Goal: Obtain resource: Download file/media

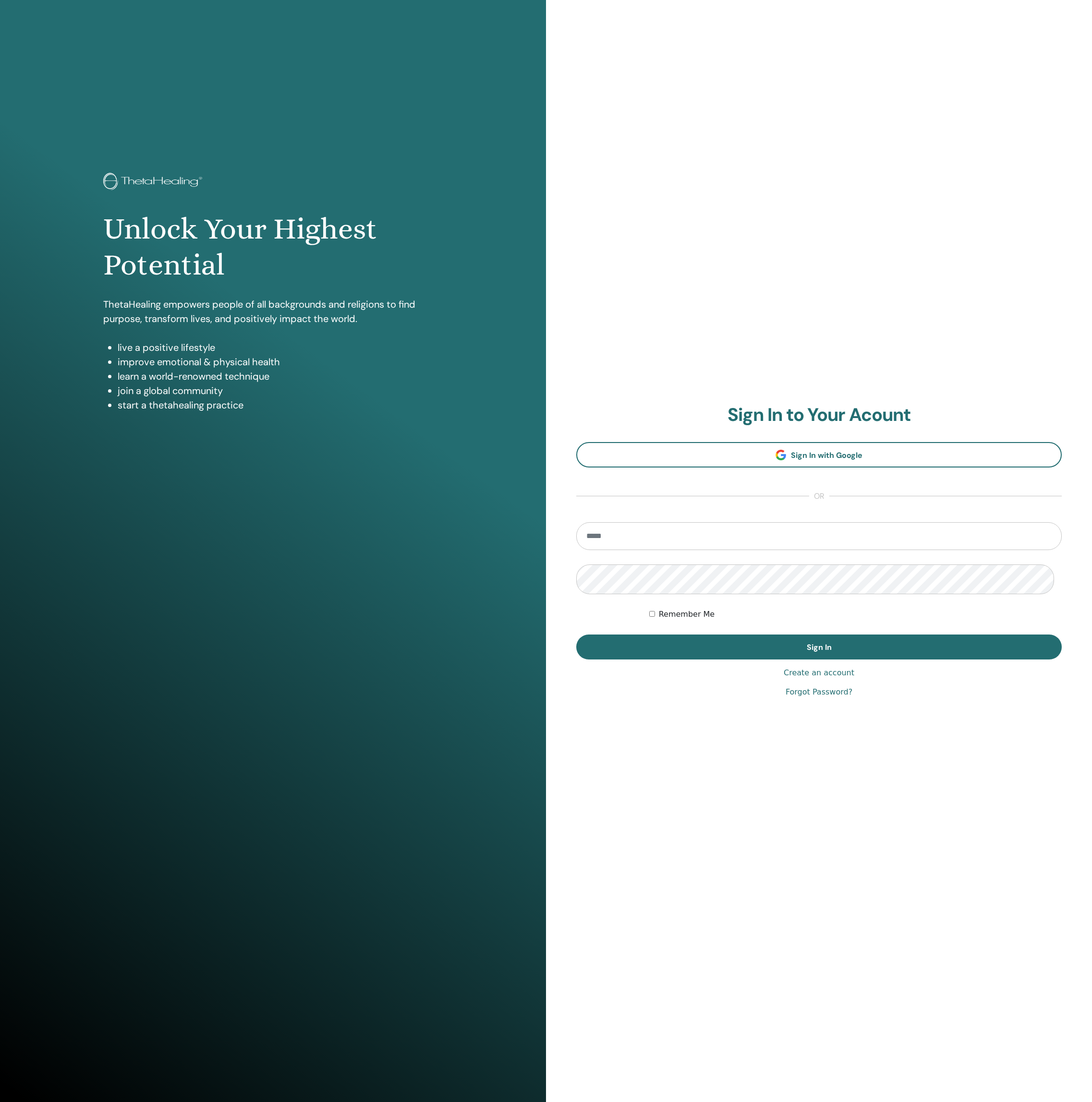
click at [660, 542] on input "email" at bounding box center [819, 536] width 486 height 28
type input "**********"
click at [819, 647] on button "Sign In" at bounding box center [819, 647] width 486 height 25
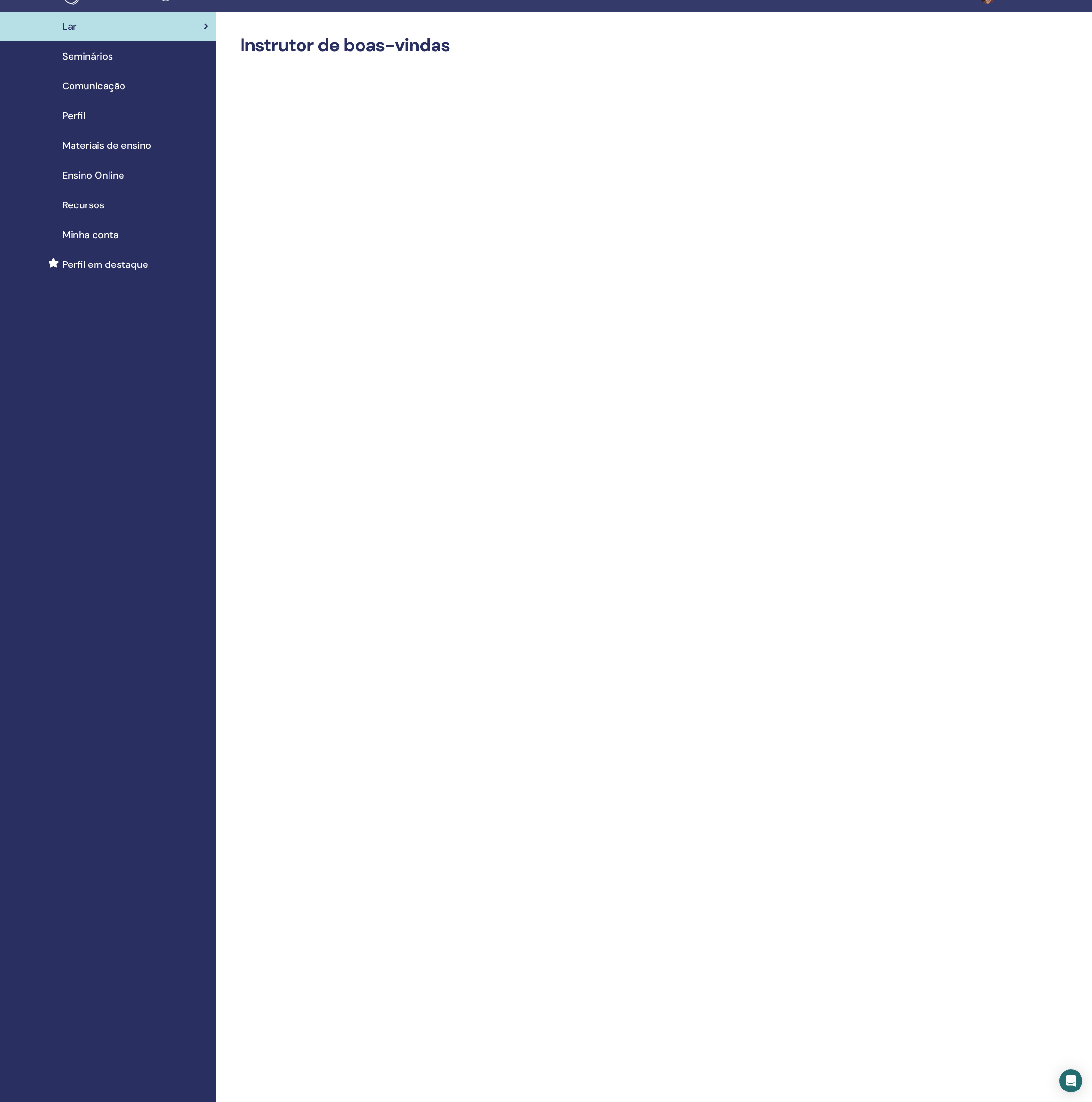
scroll to position [13, 0]
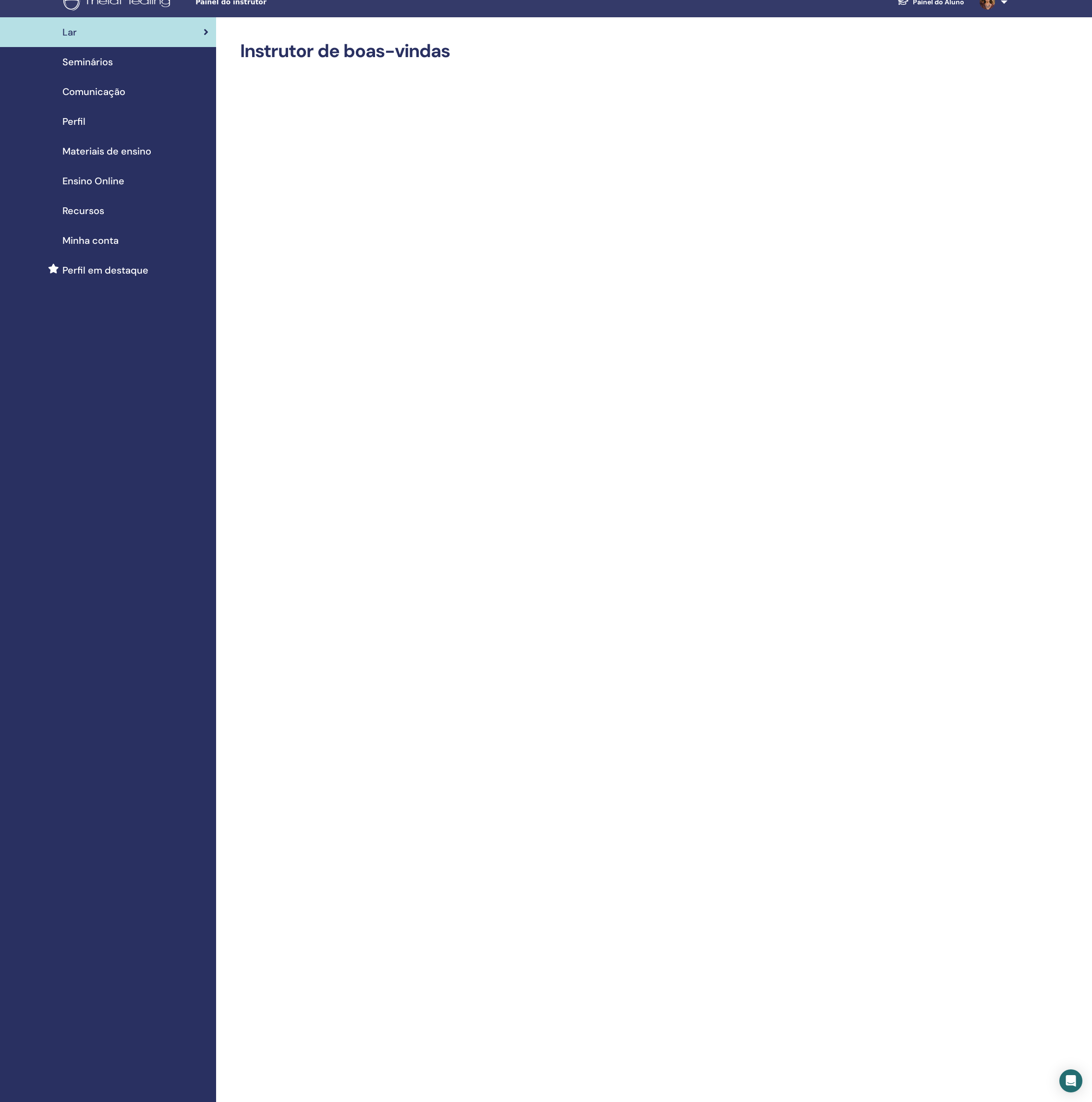
click at [97, 72] on link "Seminários" at bounding box center [107, 62] width 216 height 30
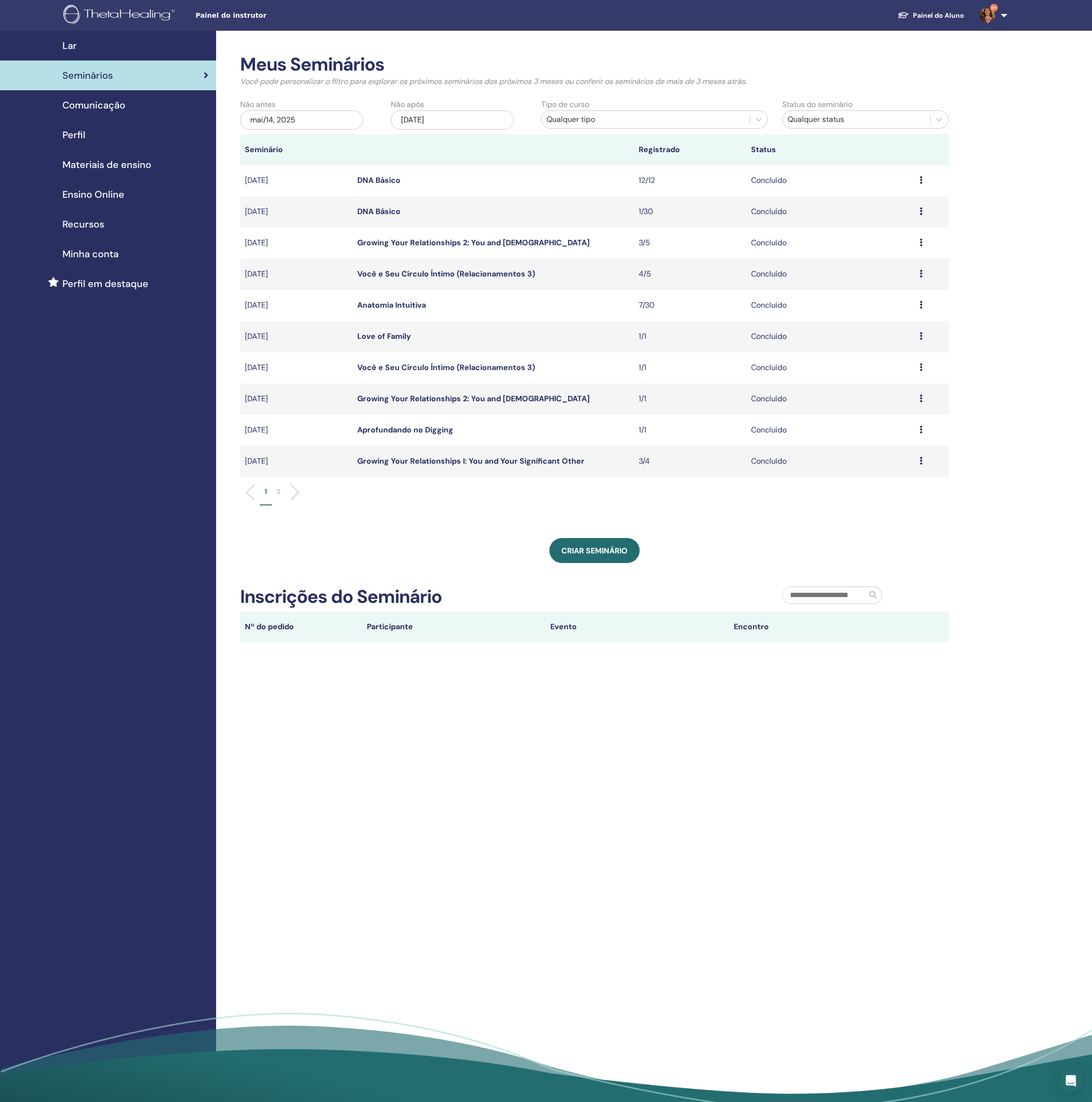
click at [123, 172] on span "Materiais de ensino" at bounding box center [107, 164] width 89 height 14
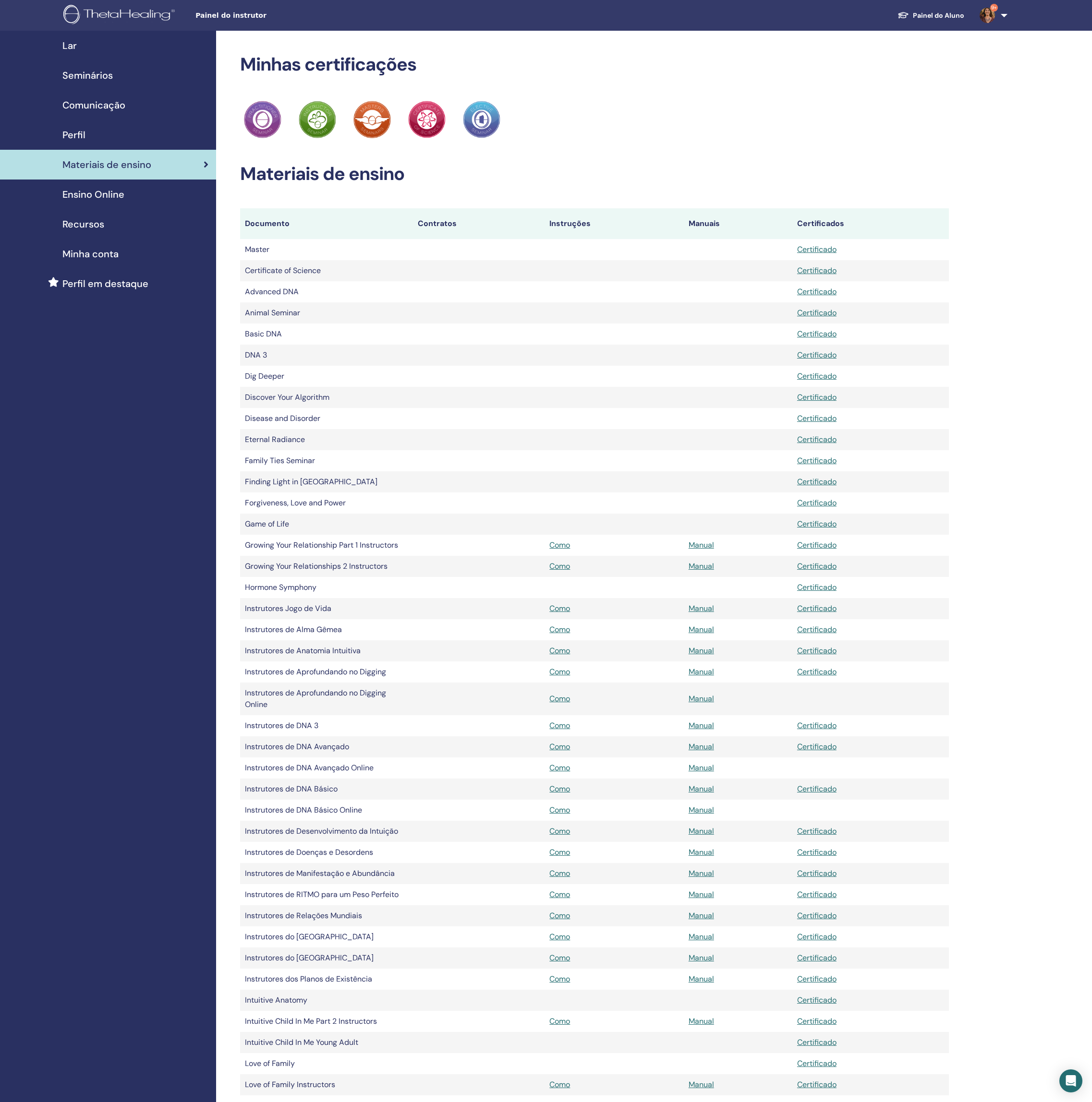
click at [141, 202] on div "Ensino Online" at bounding box center [108, 194] width 201 height 14
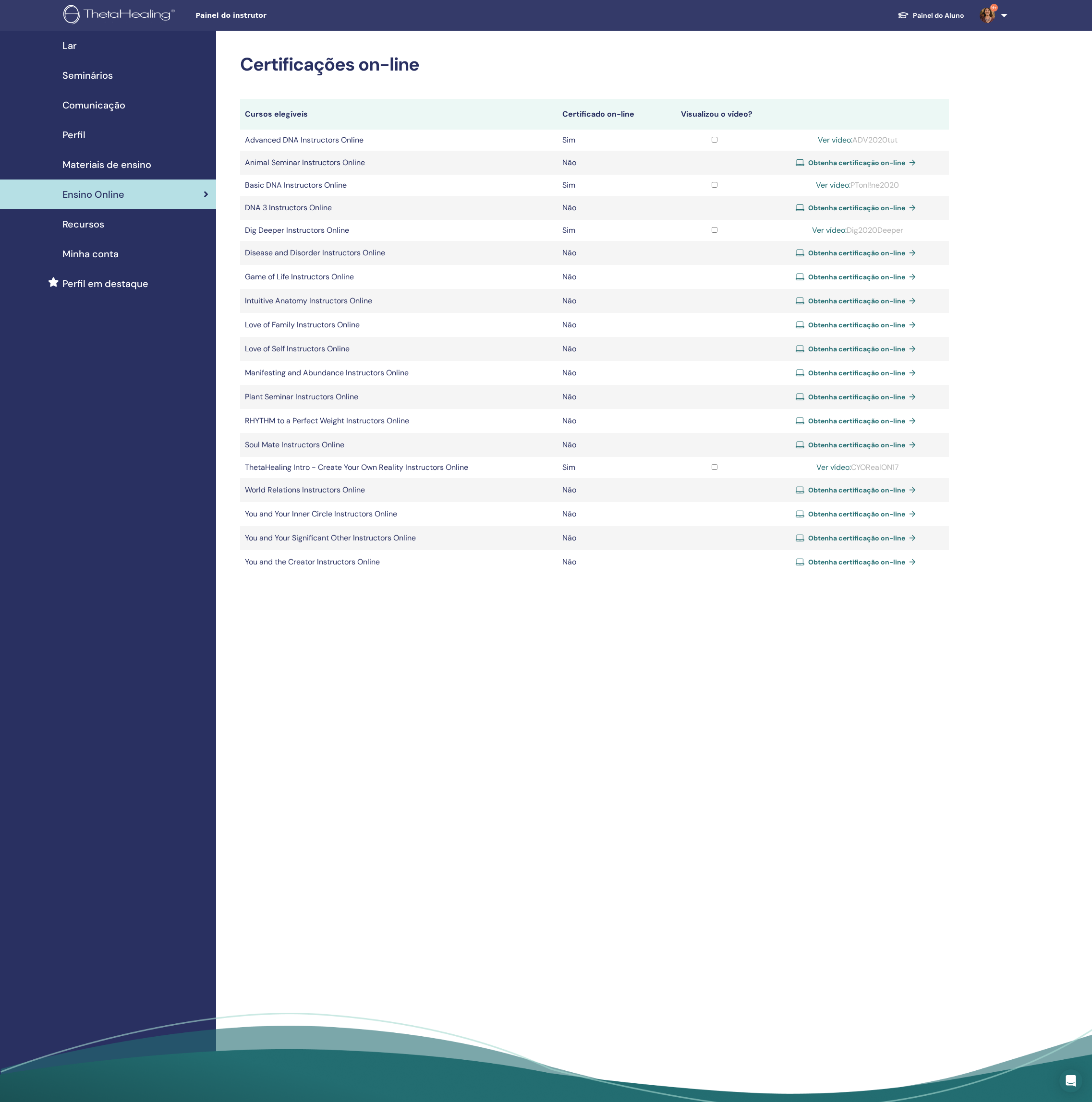
click at [114, 231] on div "Recursos" at bounding box center [108, 224] width 201 height 14
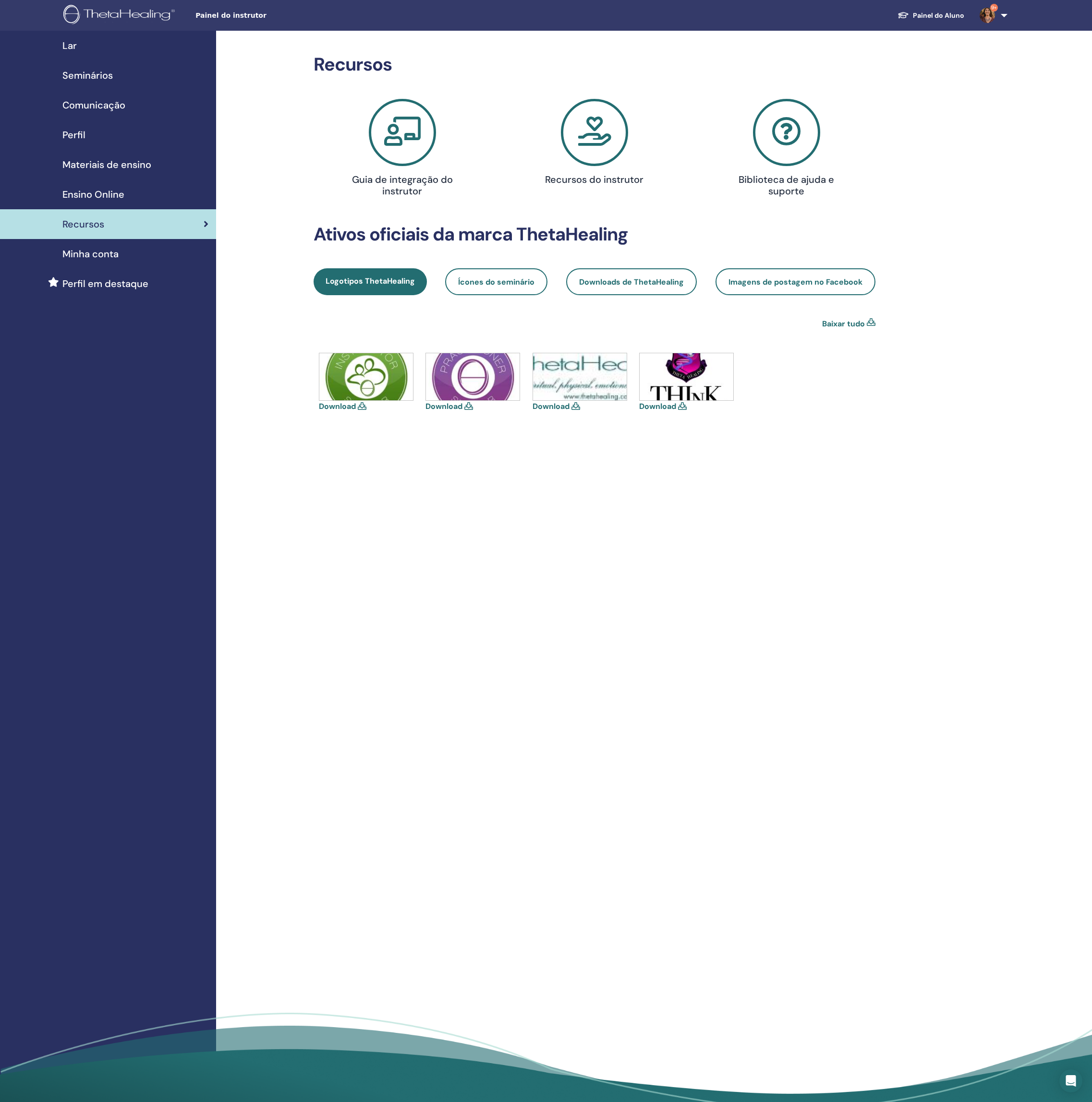
click at [598, 152] on icon at bounding box center [594, 132] width 67 height 67
click at [126, 172] on span "Materiais de ensino" at bounding box center [107, 164] width 89 height 14
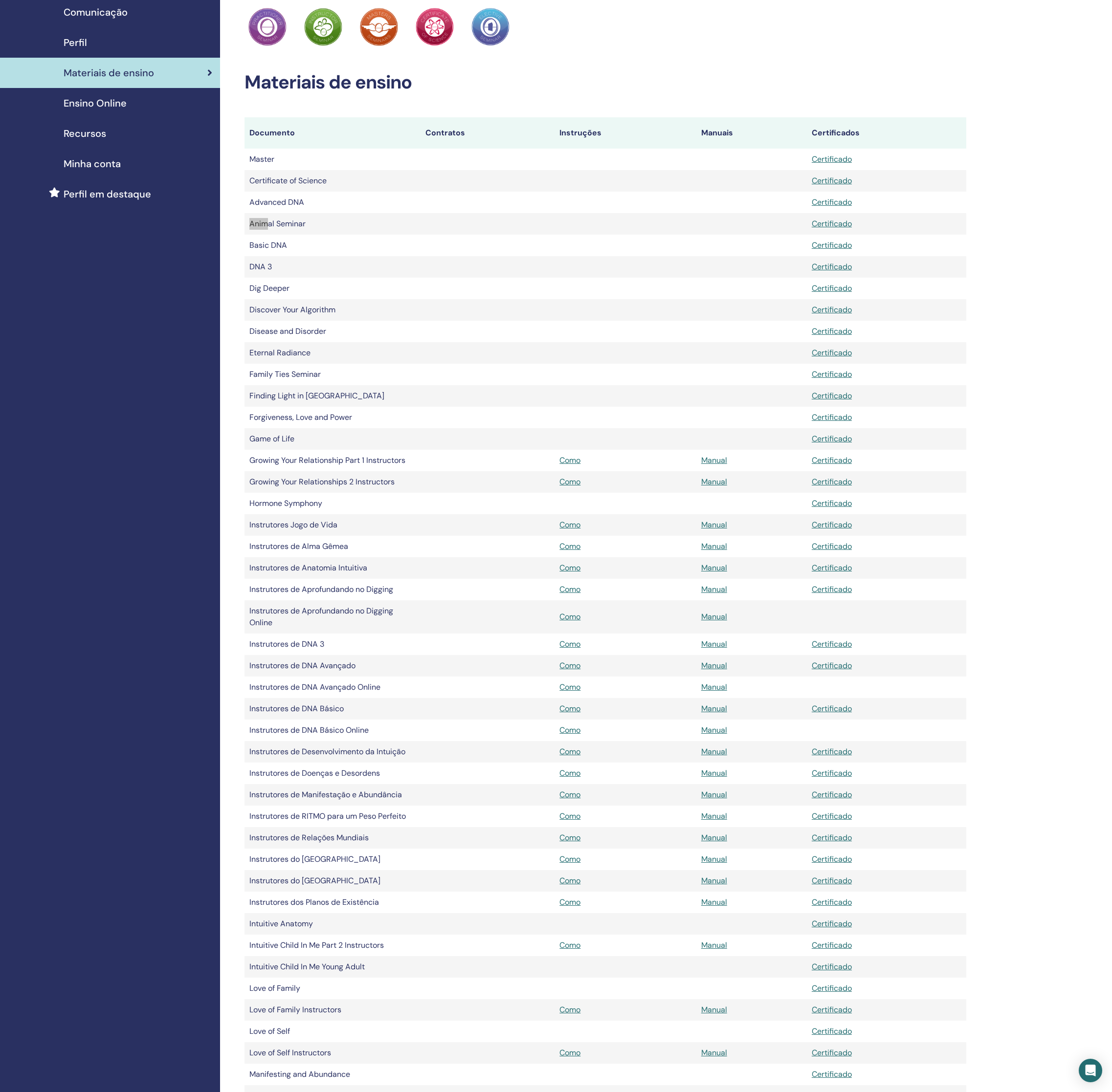
scroll to position [101, 0]
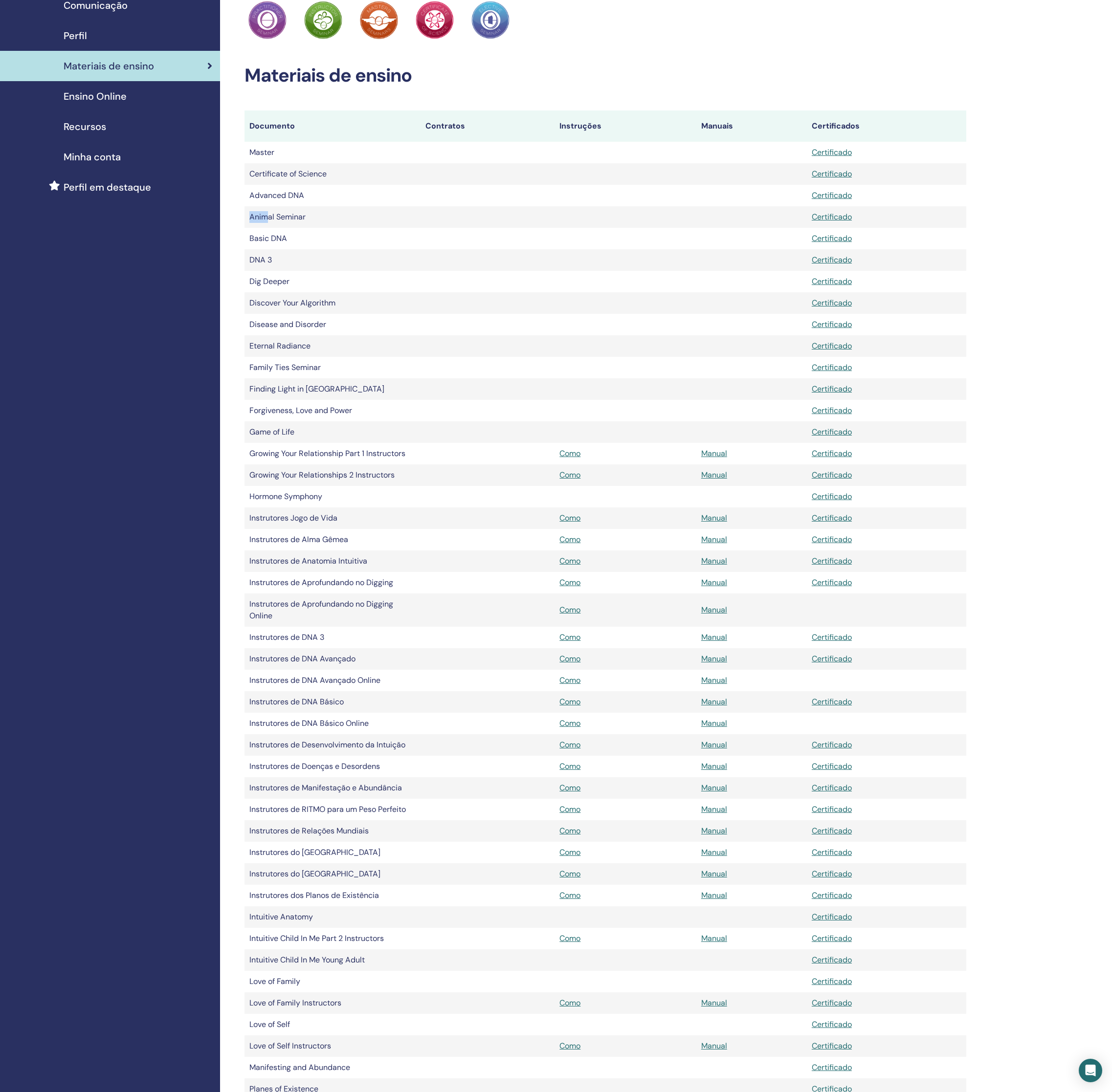
click at [708, 857] on link "Manual" at bounding box center [713, 853] width 26 height 11
